Goal: Unclear

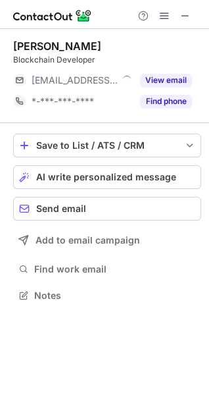
scroll to position [287, 209]
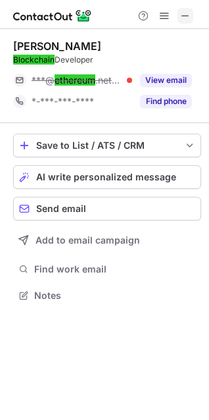
click at [188, 13] on span at bounding box center [185, 16] width 11 height 11
